Goal: Register for event/course

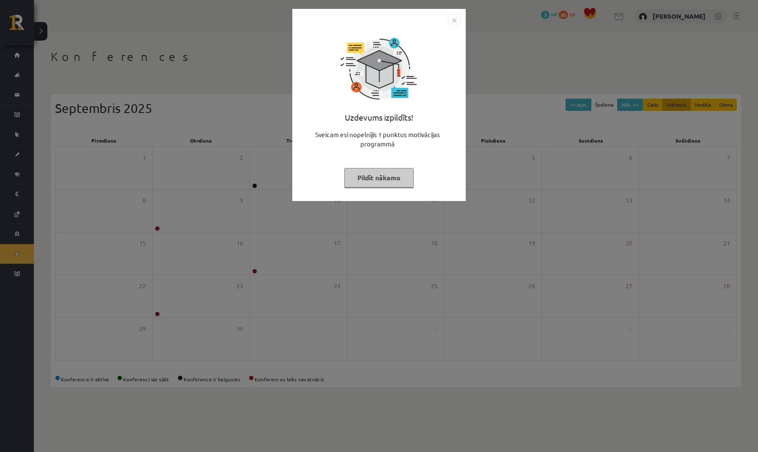
click at [456, 20] on img "Close" at bounding box center [454, 20] width 13 height 13
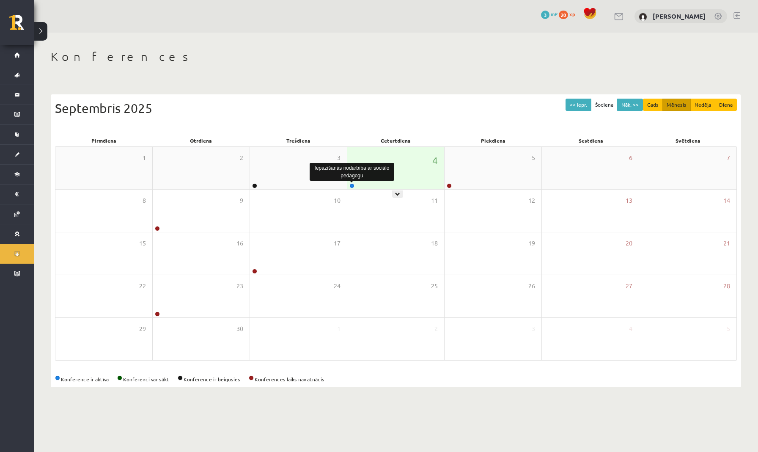
click at [350, 186] on link at bounding box center [352, 185] width 5 height 5
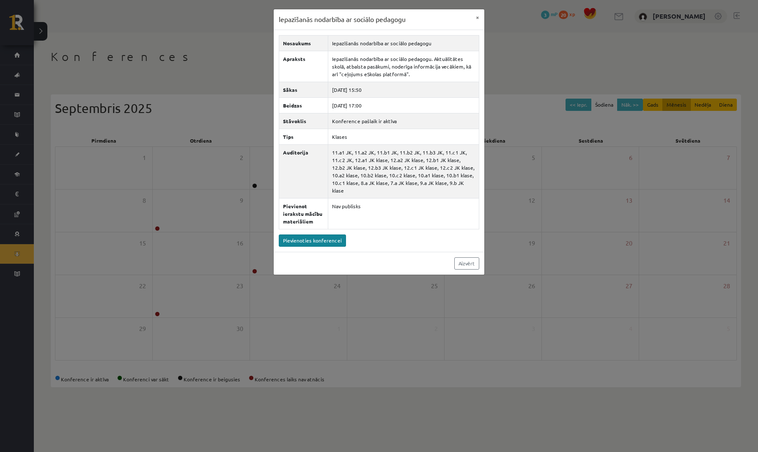
click at [316, 240] on link "Pievienoties konferencei" at bounding box center [312, 240] width 67 height 12
click at [480, 17] on button "×" at bounding box center [478, 17] width 14 height 16
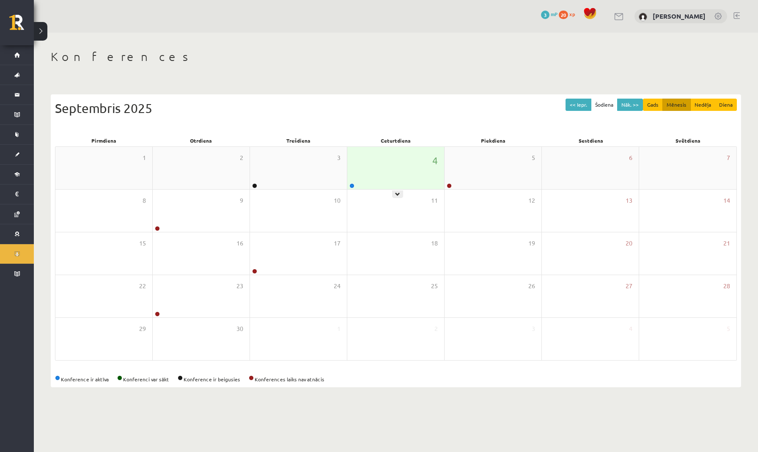
click at [350, 187] on div at bounding box center [351, 186] width 8 height 6
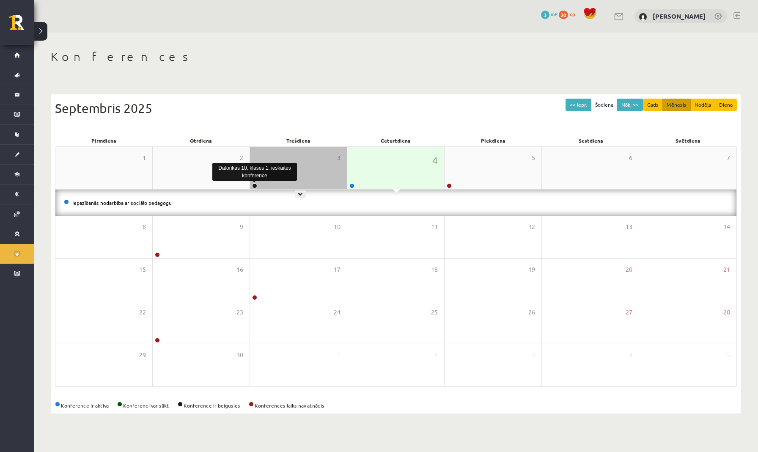
click at [254, 186] on link at bounding box center [254, 185] width 5 height 5
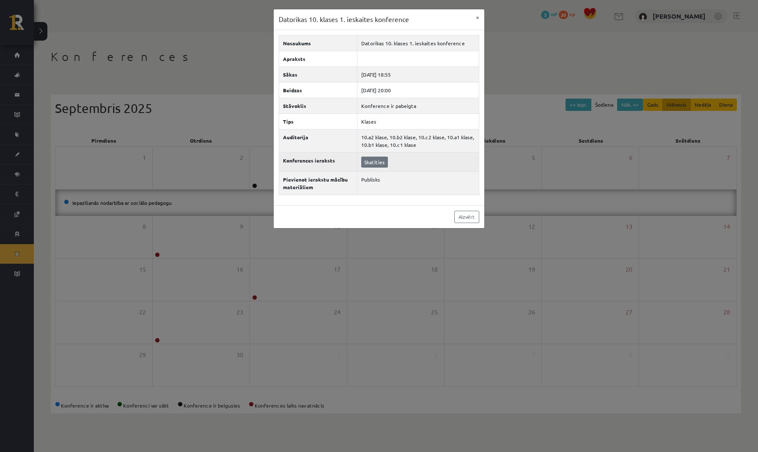
click at [368, 163] on link "Skatīties" at bounding box center [374, 162] width 27 height 11
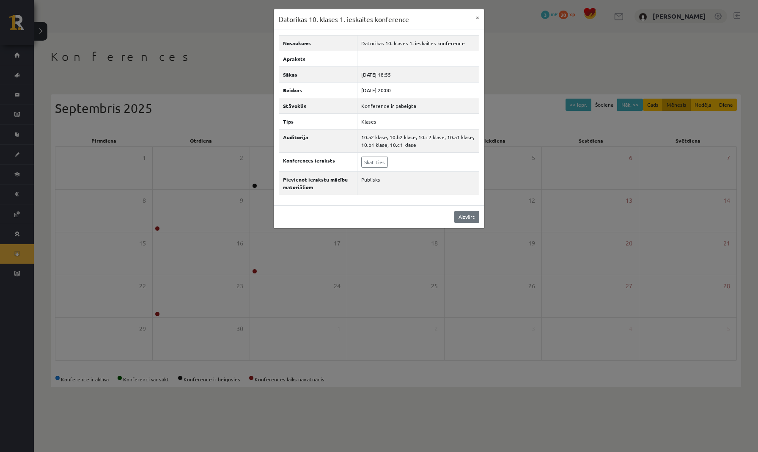
click at [466, 216] on link "Aizvērt" at bounding box center [466, 217] width 25 height 12
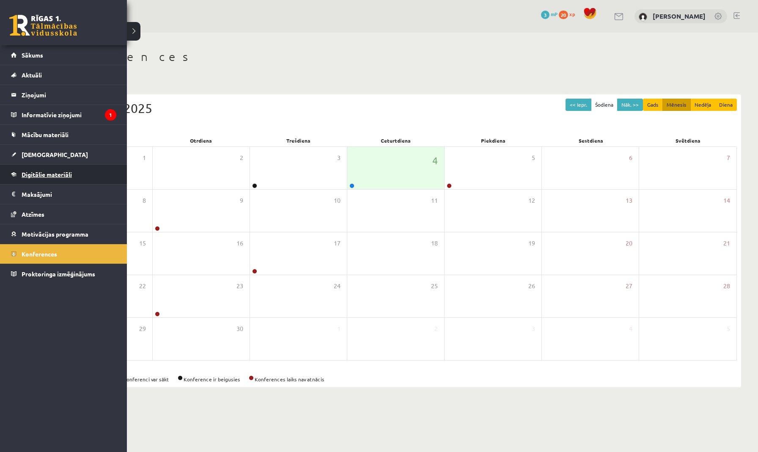
click at [72, 176] on span "Digitālie materiāli" at bounding box center [47, 175] width 50 height 8
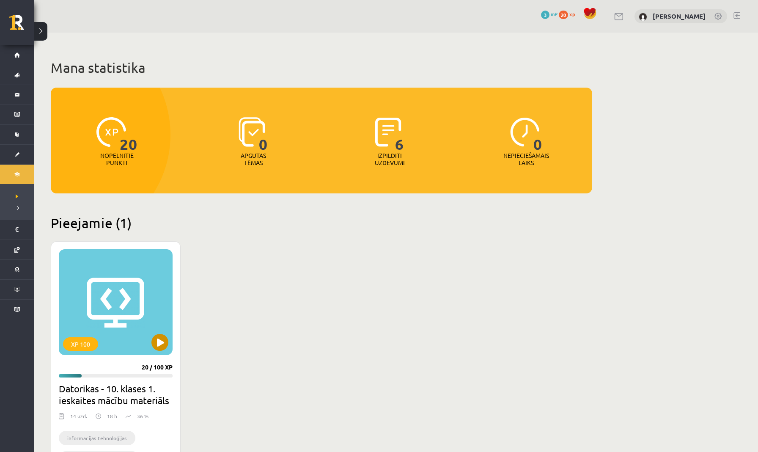
click at [158, 344] on button at bounding box center [159, 342] width 17 height 17
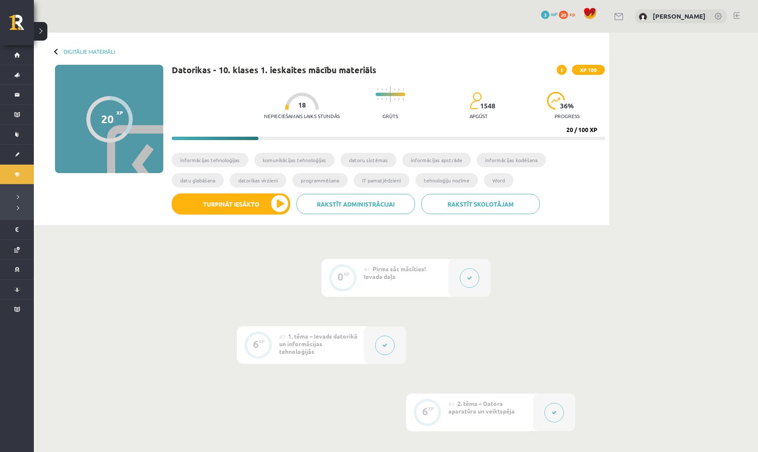
click at [56, 50] on div at bounding box center [57, 51] width 6 height 6
click at [58, 51] on div at bounding box center [57, 51] width 6 height 6
click at [76, 52] on link "Digitālie materiāli" at bounding box center [89, 51] width 52 height 6
